Goal: Check status: Check status

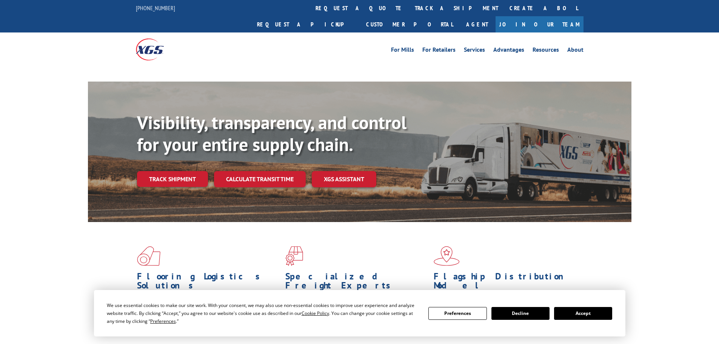
drag, startPoint x: 608, startPoint y: 314, endPoint x: 597, endPoint y: 310, distance: 11.6
click at [608, 314] on button "Accept" at bounding box center [583, 313] width 58 height 13
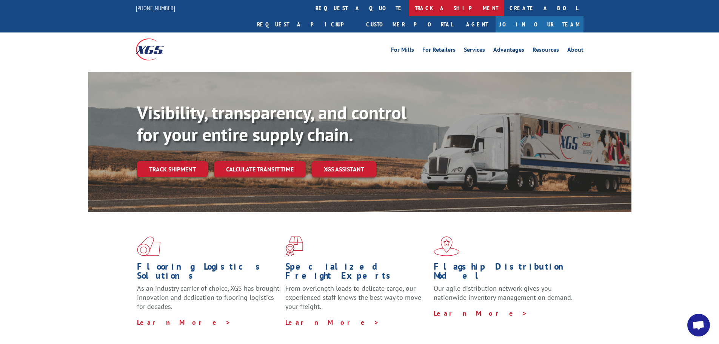
click at [409, 6] on link "track a shipment" at bounding box center [456, 8] width 95 height 16
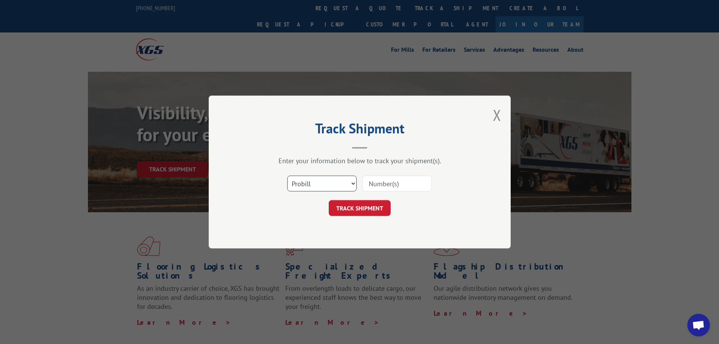
click at [325, 186] on select "Select category... Probill BOL PO" at bounding box center [321, 183] width 69 height 16
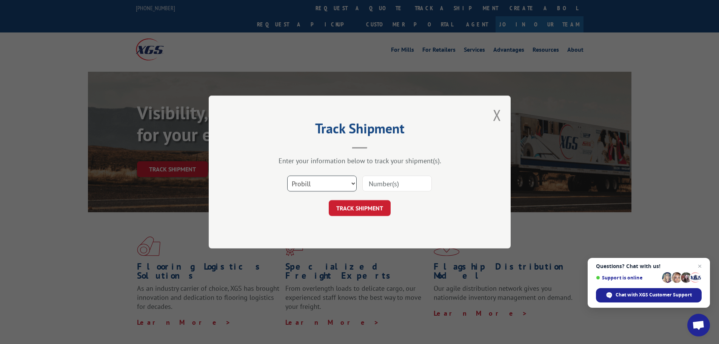
click at [287, 175] on select "Select category... Probill BOL PO" at bounding box center [321, 183] width 69 height 16
drag, startPoint x: 330, startPoint y: 185, endPoint x: 330, endPoint y: 191, distance: 5.7
click at [330, 185] on select "Select category... Probill BOL PO" at bounding box center [321, 183] width 69 height 16
select select "bol"
click at [287, 175] on select "Select category... Probill BOL PO" at bounding box center [321, 183] width 69 height 16
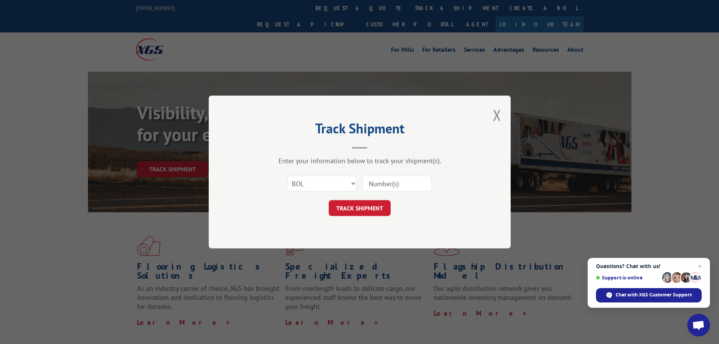
click at [374, 181] on input at bounding box center [396, 183] width 69 height 16
paste input "5474791"
type input "5474791"
click at [375, 208] on button "TRACK SHIPMENT" at bounding box center [360, 208] width 62 height 16
